Goal: Task Accomplishment & Management: Manage account settings

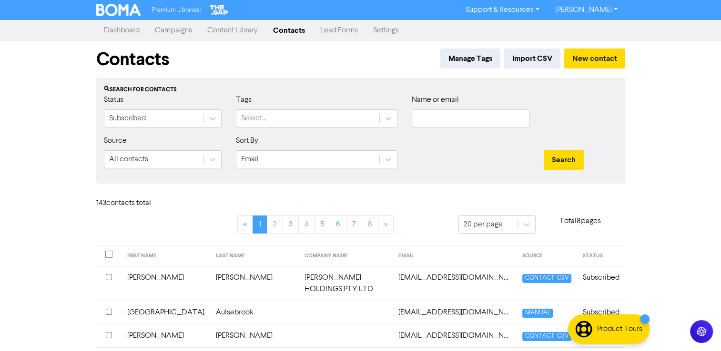
click at [173, 21] on link "Campaigns" at bounding box center [173, 30] width 52 height 19
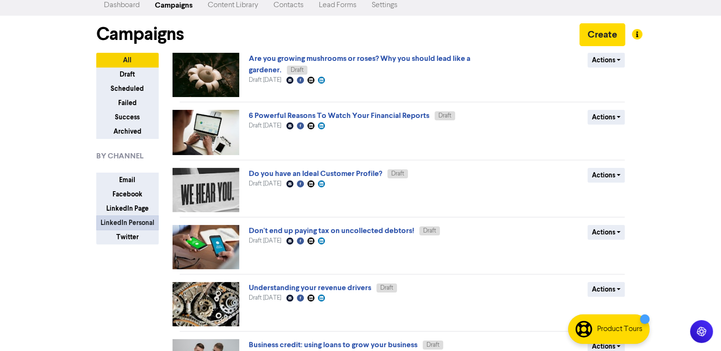
scroll to position [48, 0]
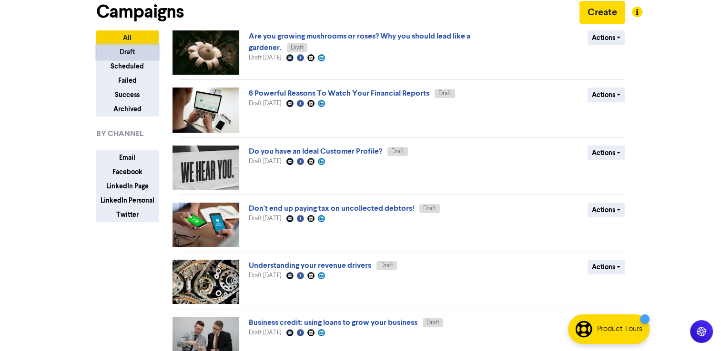
click at [127, 53] on button "Draft" at bounding box center [127, 52] width 62 height 15
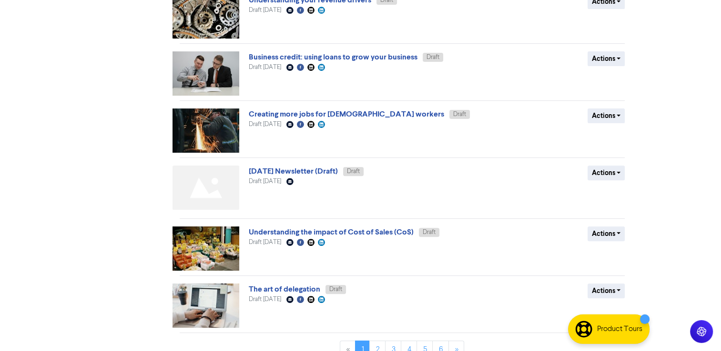
scroll to position [329, 0]
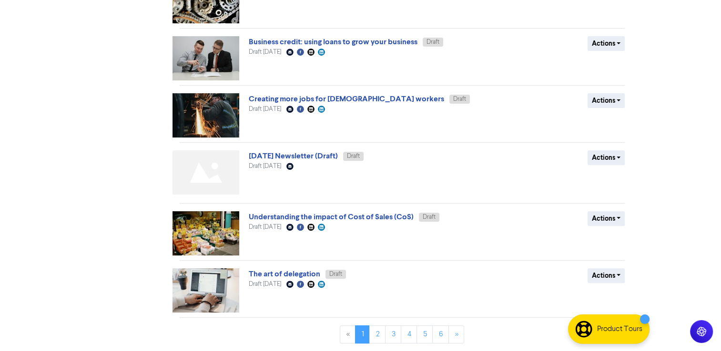
click at [205, 172] on img at bounding box center [205, 172] width 67 height 44
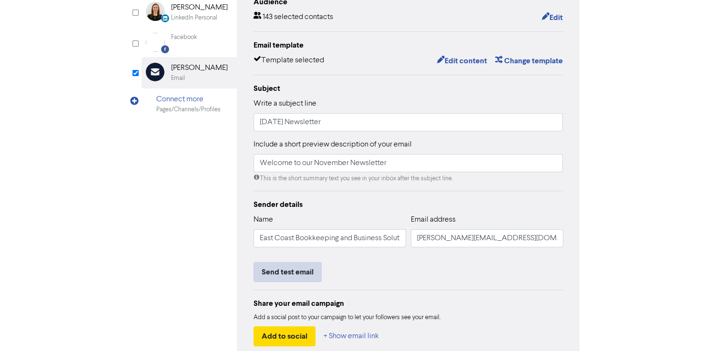
scroll to position [143, 0]
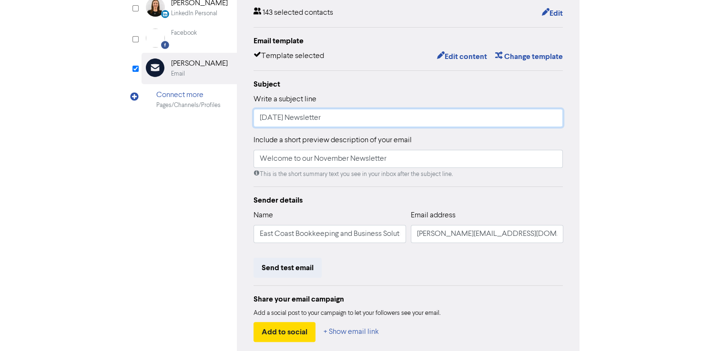
click at [271, 116] on input "[DATE] Newsletter" at bounding box center [408, 118] width 310 height 18
click at [276, 118] on input "[DATE] Newsletter" at bounding box center [408, 118] width 310 height 18
type input "[DATE] Newsletter"
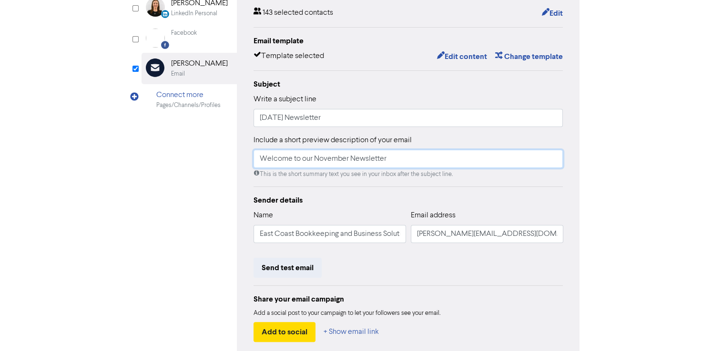
click at [330, 163] on input "Welcome to our November Newsletter" at bounding box center [408, 159] width 310 height 18
paste input "Sept"
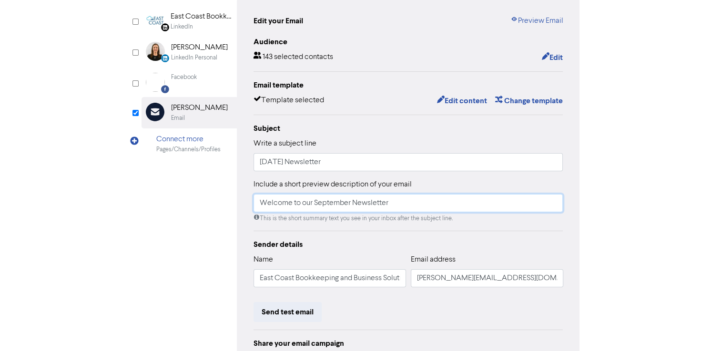
scroll to position [2, 0]
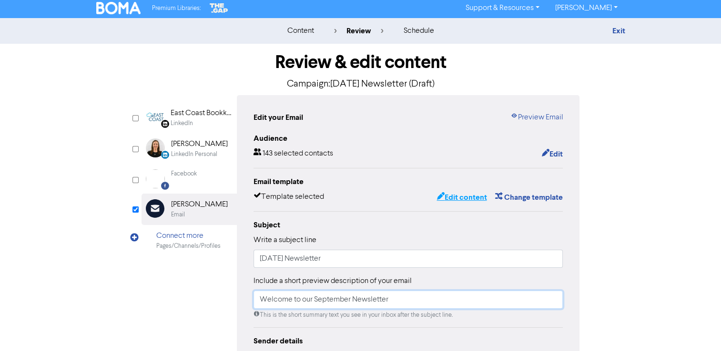
type input "Welcome to our September Newsletter"
click at [461, 198] on button "Edit content" at bounding box center [461, 197] width 51 height 12
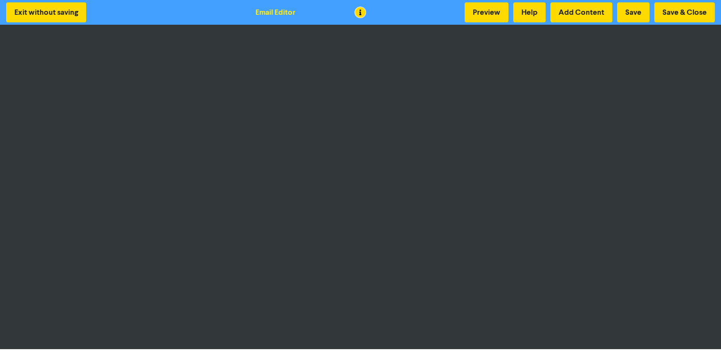
drag, startPoint x: 720, startPoint y: 231, endPoint x: 727, endPoint y: 266, distance: 35.0
click at [720, 290] on html "Exit without saving Email Editor Preview Help Add Content Save Save & Close" at bounding box center [360, 175] width 721 height 351
